Goal: Task Accomplishment & Management: Manage account settings

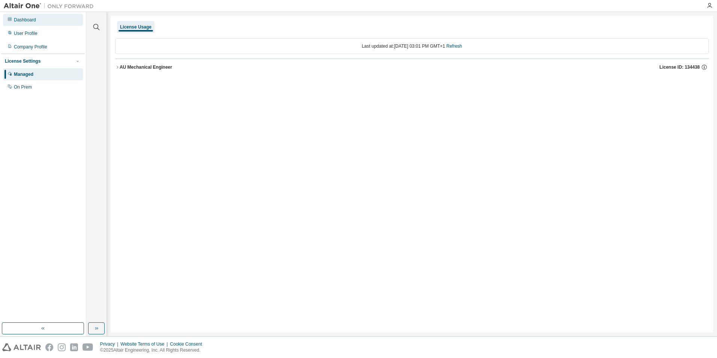
click at [31, 21] on div "Dashboard" at bounding box center [25, 20] width 22 height 6
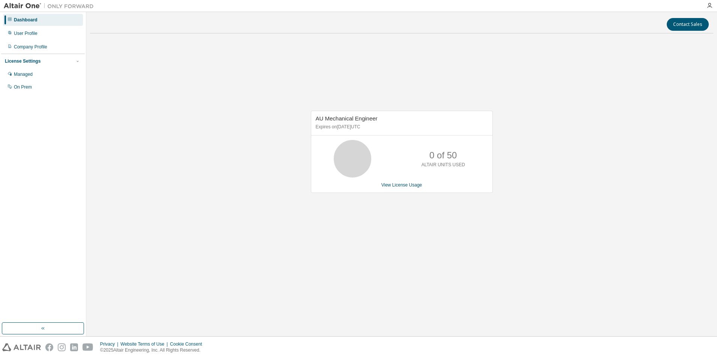
click at [193, 148] on div "AU Mechanical Engineer Expires on December 31, 2025 UTC 0 of 50 ALTAIR UNITS US…" at bounding box center [401, 155] width 623 height 232
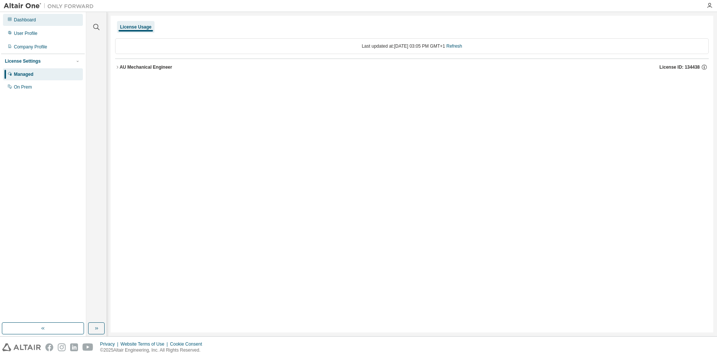
click at [34, 23] on div "Dashboard" at bounding box center [43, 20] width 80 height 12
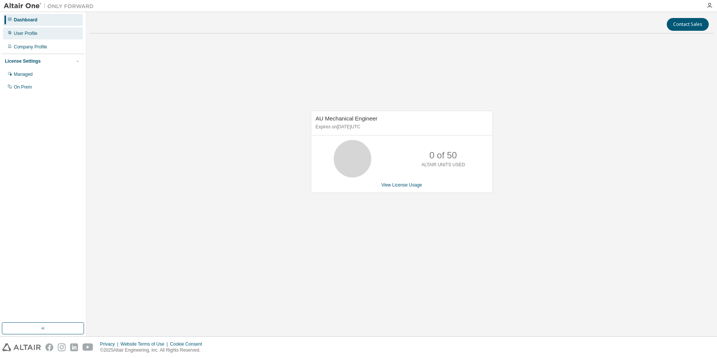
click at [33, 38] on div "User Profile" at bounding box center [43, 33] width 80 height 12
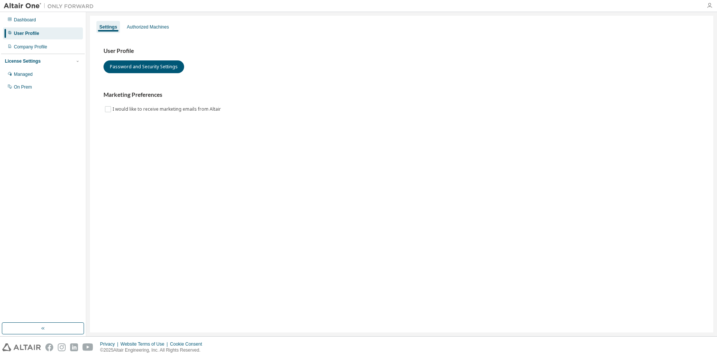
click at [710, 6] on icon "button" at bounding box center [709, 6] width 6 height 6
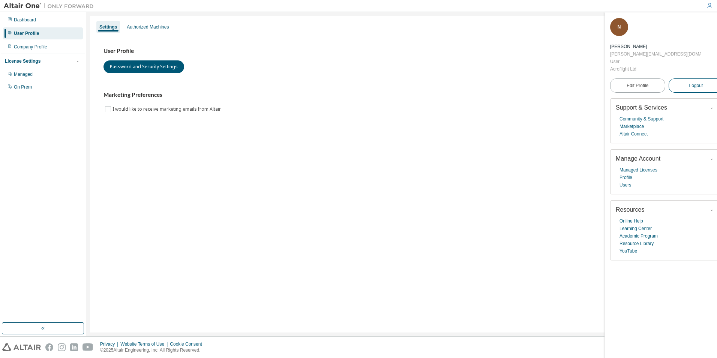
click at [689, 82] on span "Logout" at bounding box center [696, 85] width 14 height 7
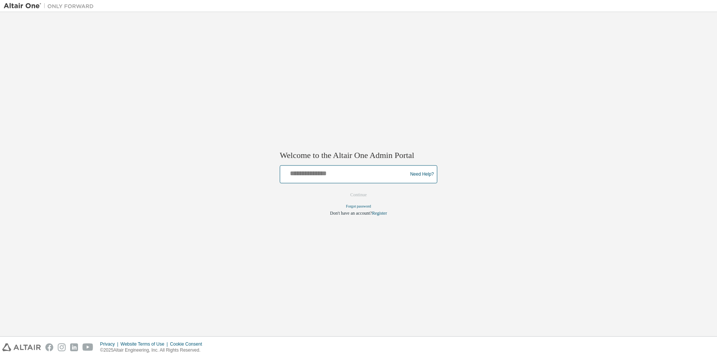
click at [336, 177] on input "text" at bounding box center [344, 172] width 123 height 11
type input "**********"
click at [363, 196] on button "Continue" at bounding box center [358, 194] width 32 height 11
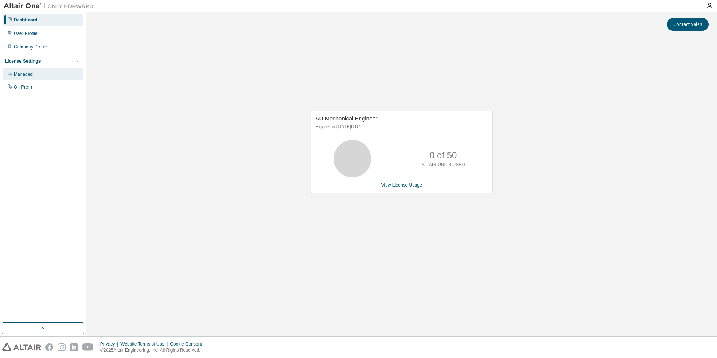
click at [21, 72] on div "Managed" at bounding box center [23, 74] width 19 height 6
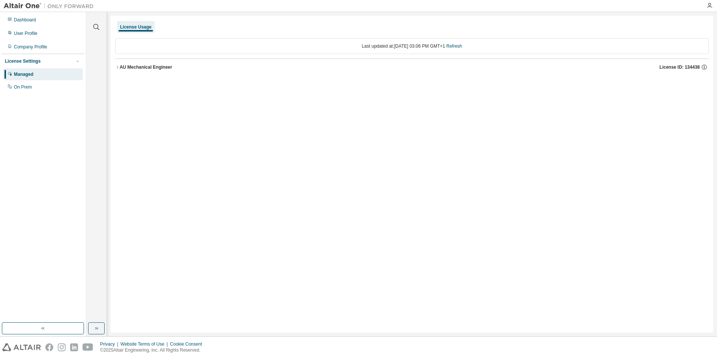
click at [408, 199] on div "License Usage Last updated at: [DATE] 03:06 PM GMT+1 Refresh AU Mechanical Engi…" at bounding box center [412, 174] width 602 height 316
